Goal: Task Accomplishment & Management: Manage account settings

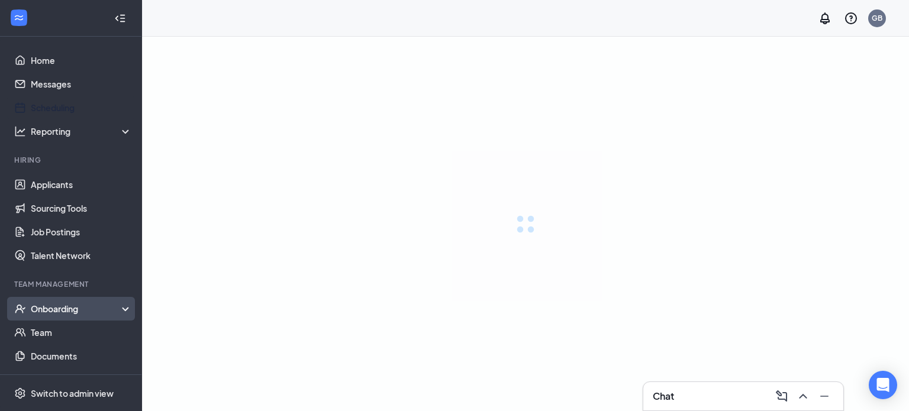
click at [58, 303] on div "Onboarding" at bounding box center [76, 309] width 91 height 12
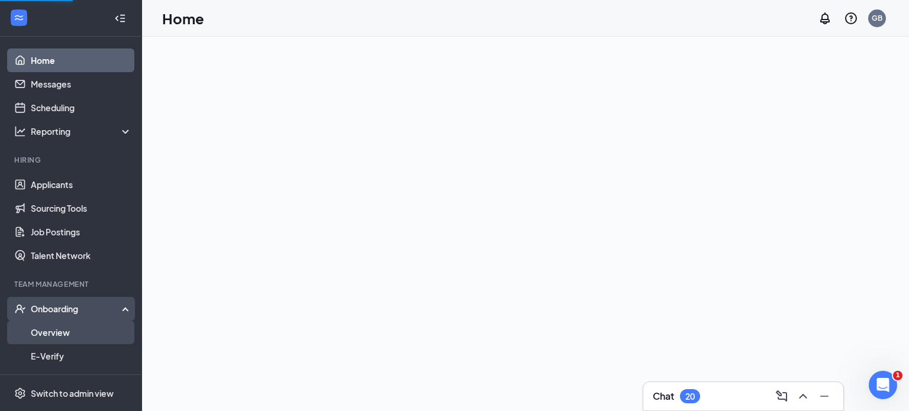
click at [62, 326] on link "Overview" at bounding box center [81, 333] width 101 height 24
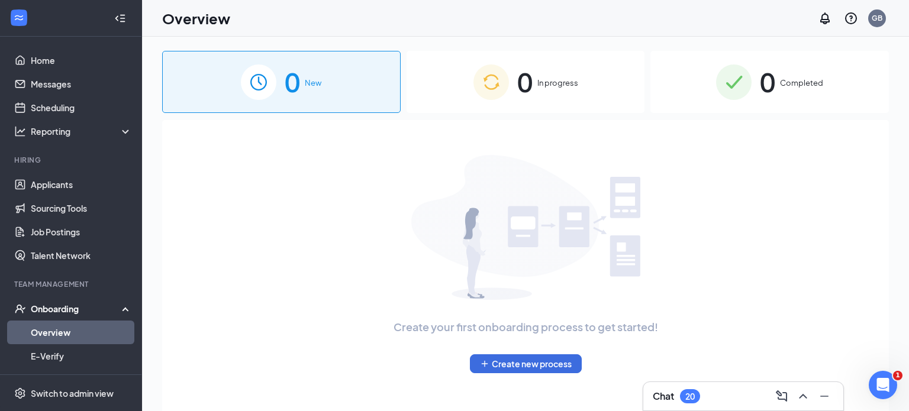
click at [523, 75] on span "0" at bounding box center [524, 82] width 15 height 41
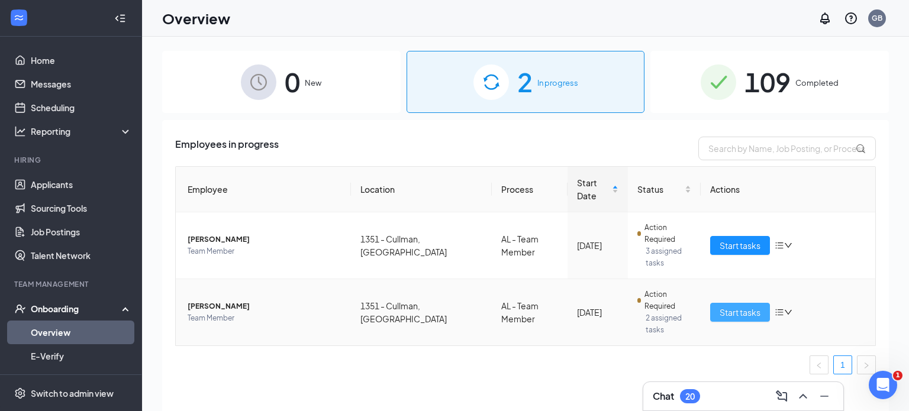
click at [726, 306] on span "Start tasks" at bounding box center [740, 312] width 41 height 13
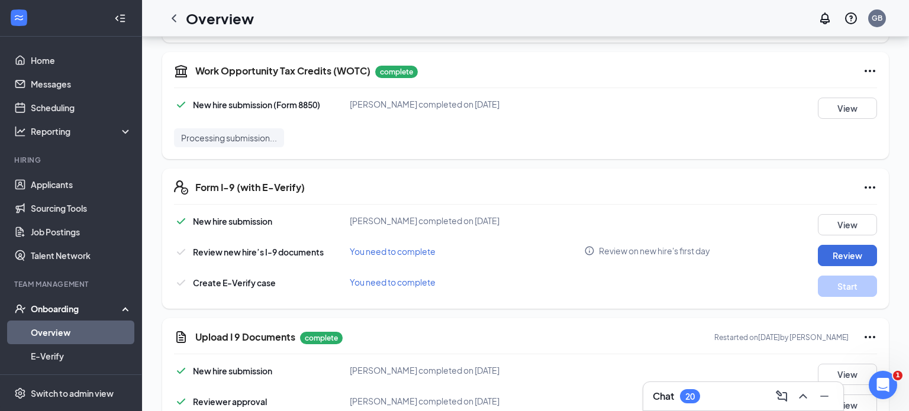
scroll to position [916, 0]
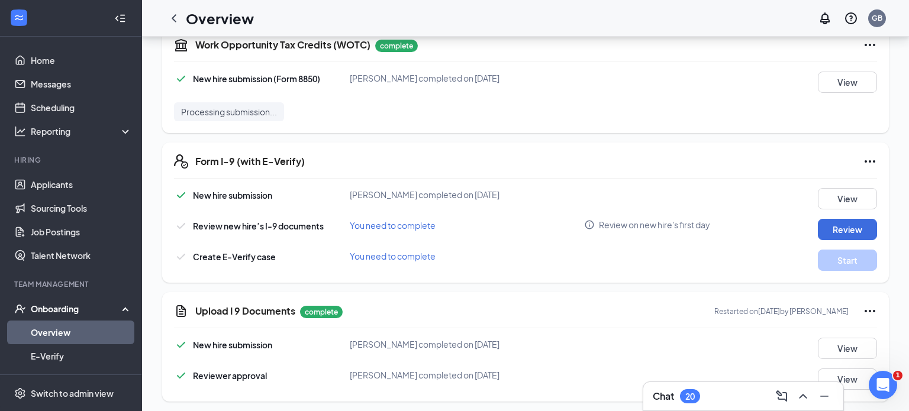
click at [878, 313] on div "Upload I 9 Documents complete Restarted on [DATE] by [PERSON_NAME] New hire sub…" at bounding box center [525, 346] width 727 height 109
click at [869, 310] on icon "Ellipses" at bounding box center [870, 311] width 11 height 2
click at [851, 327] on button "Restart" at bounding box center [846, 334] width 47 height 19
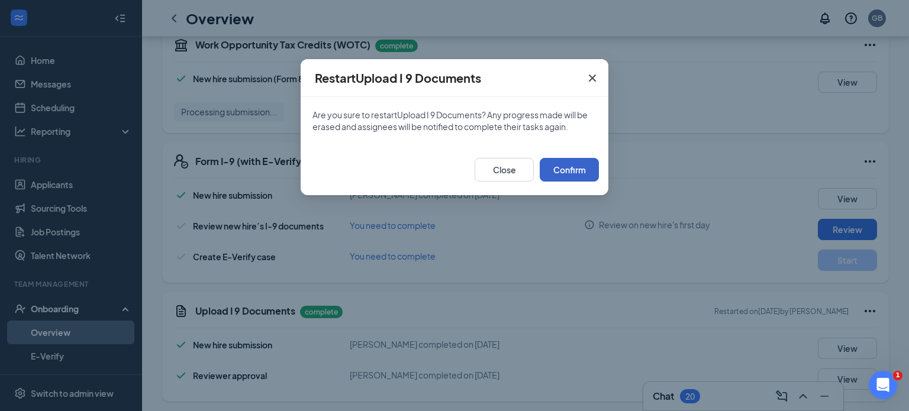
click at [575, 173] on button "Confirm" at bounding box center [569, 170] width 59 height 24
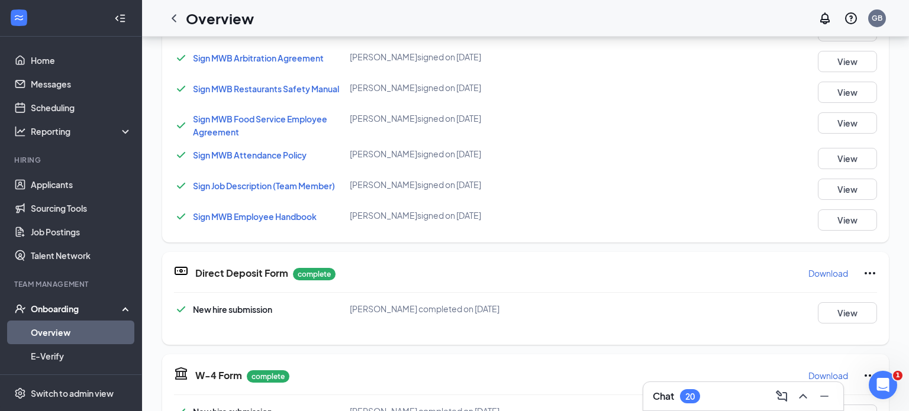
scroll to position [0, 0]
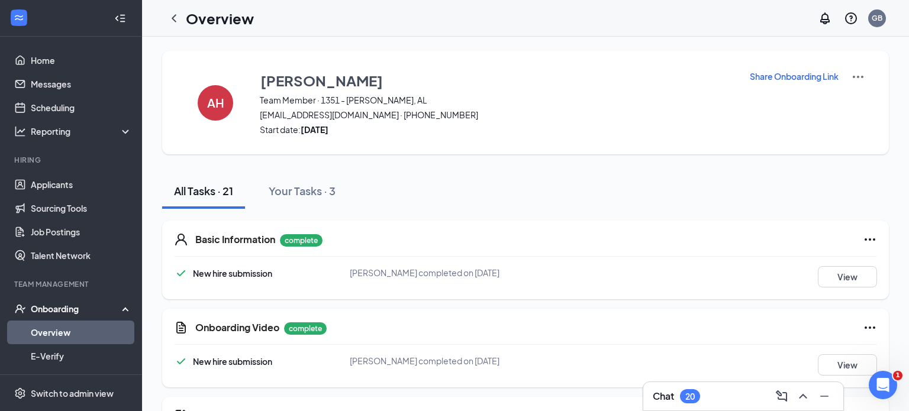
click at [755, 73] on p "Share Onboarding Link" at bounding box center [794, 76] width 89 height 12
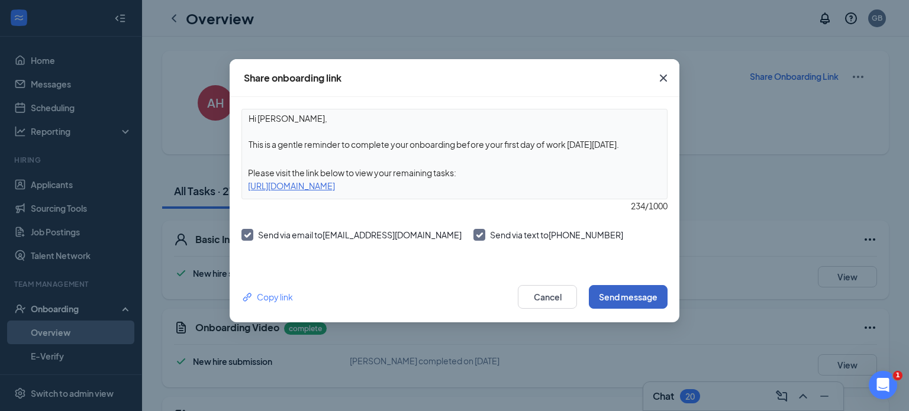
click at [604, 292] on button "Send message" at bounding box center [628, 297] width 79 height 24
